Goal: Task Accomplishment & Management: Use online tool/utility

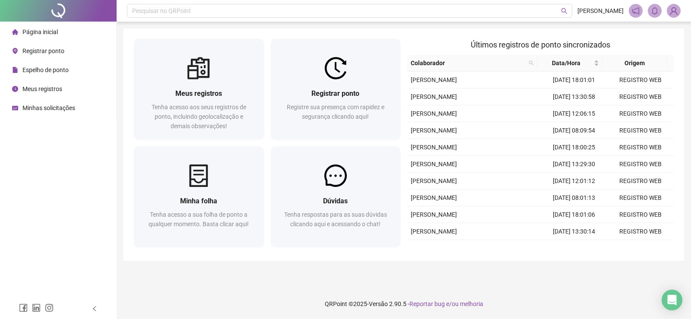
click at [43, 50] on span "Registrar ponto" at bounding box center [43, 50] width 42 height 7
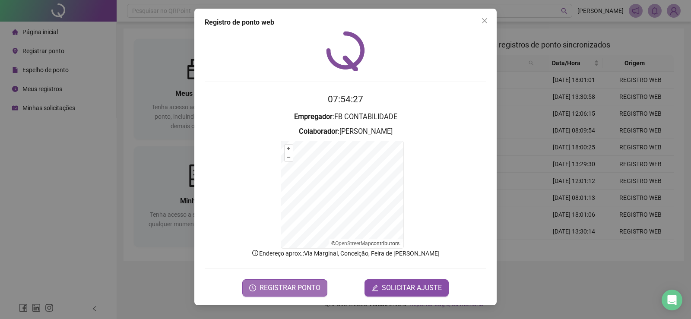
click at [303, 289] on span "REGISTRAR PONTO" at bounding box center [289, 288] width 61 height 10
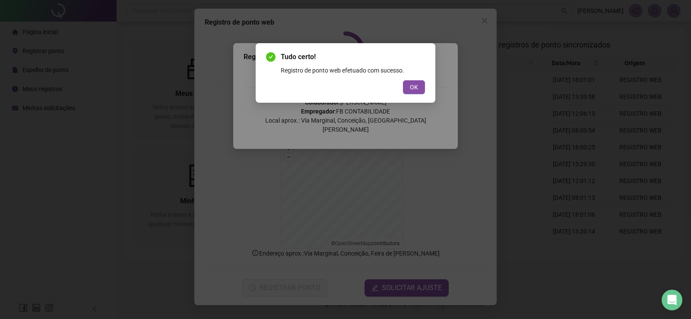
click at [533, 293] on div "Tudo certo! Registro de ponto web efetuado com sucesso. OK" at bounding box center [345, 159] width 691 height 319
click at [411, 90] on span "OK" at bounding box center [414, 86] width 8 height 9
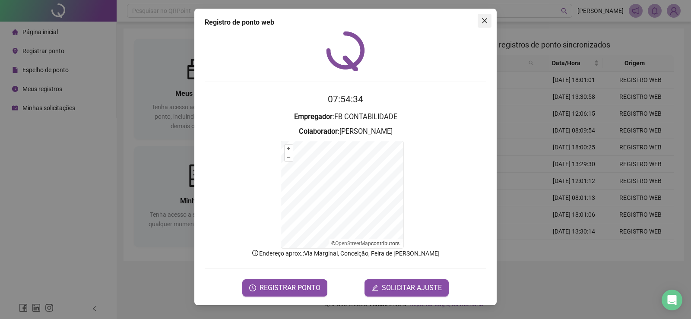
click at [482, 22] on icon "close" at bounding box center [484, 20] width 7 height 7
